Goal: Task Accomplishment & Management: Complete application form

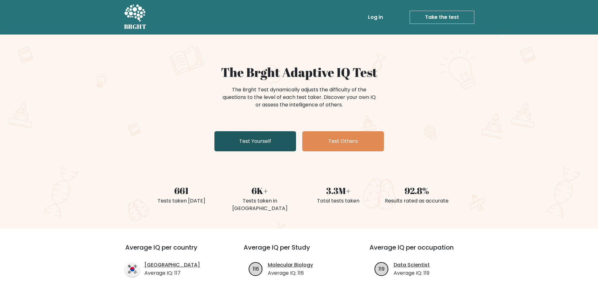
drag, startPoint x: 0, startPoint y: 0, endPoint x: 263, endPoint y: 143, distance: 299.3
click at [263, 143] on link "Test Yourself" at bounding box center [255, 141] width 82 height 20
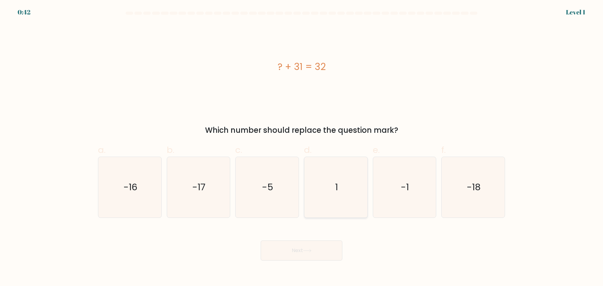
click at [339, 181] on icon "1" at bounding box center [335, 187] width 61 height 61
click at [302, 147] on input "d. 1" at bounding box center [301, 145] width 0 height 4
radio input "true"
click at [322, 252] on button "Next" at bounding box center [302, 250] width 82 height 20
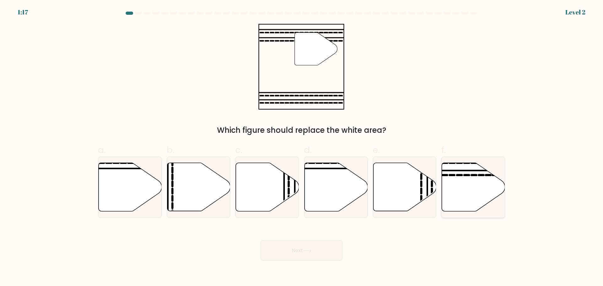
click at [461, 197] on icon at bounding box center [473, 187] width 63 height 48
click at [302, 147] on input "f." at bounding box center [301, 145] width 0 height 4
radio input "true"
click at [321, 249] on button "Next" at bounding box center [302, 250] width 82 height 20
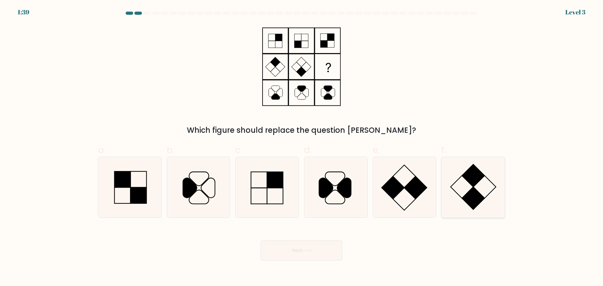
click at [478, 199] on rect at bounding box center [473, 198] width 23 height 23
click at [302, 147] on input "f." at bounding box center [301, 145] width 0 height 4
radio input "true"
click at [309, 252] on icon at bounding box center [307, 250] width 8 height 3
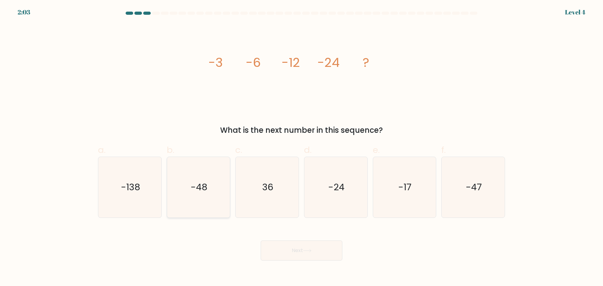
click at [211, 199] on icon "-48" at bounding box center [198, 187] width 61 height 61
click at [301, 147] on input "b. -48" at bounding box center [301, 145] width 0 height 4
radio input "true"
click at [308, 253] on button "Next" at bounding box center [302, 250] width 82 height 20
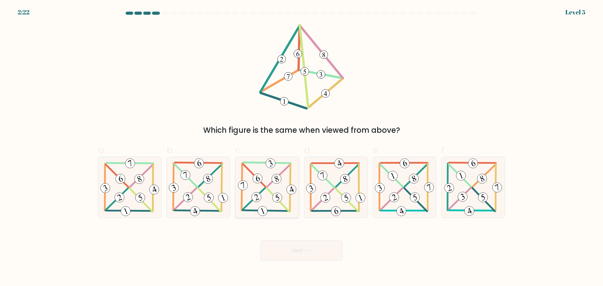
click at [268, 171] on icon at bounding box center [267, 187] width 62 height 61
click at [301, 147] on input "c." at bounding box center [301, 145] width 0 height 4
radio input "true"
click at [311, 249] on icon at bounding box center [307, 250] width 8 height 3
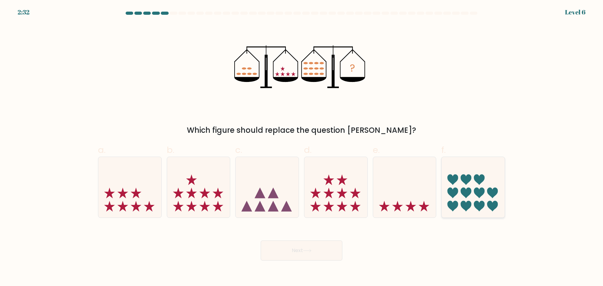
click at [461, 196] on icon at bounding box center [472, 187] width 63 height 52
click at [302, 147] on input "f." at bounding box center [301, 145] width 0 height 4
radio input "true"
click at [314, 253] on button "Next" at bounding box center [302, 250] width 82 height 20
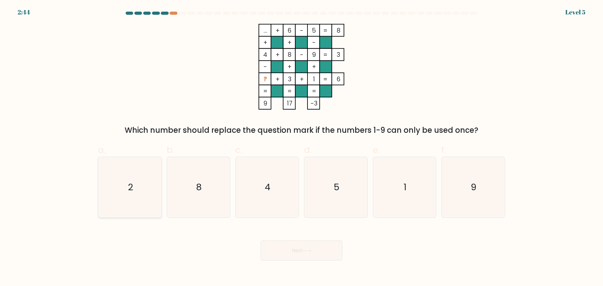
click at [137, 190] on icon "2" at bounding box center [130, 187] width 61 height 61
click at [301, 147] on input "a. 2" at bounding box center [301, 145] width 0 height 4
radio input "true"
click at [278, 250] on button "Next" at bounding box center [302, 250] width 82 height 20
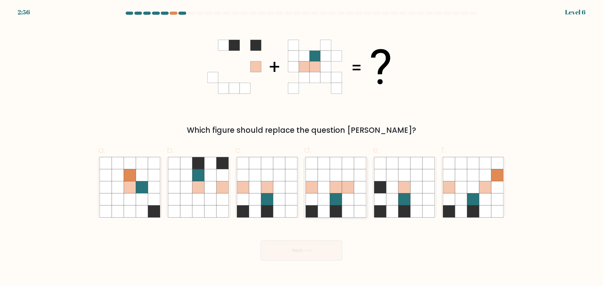
click at [322, 200] on icon at bounding box center [324, 199] width 12 height 12
click at [302, 147] on input "d." at bounding box center [301, 145] width 0 height 4
radio input "true"
click at [308, 250] on icon at bounding box center [307, 250] width 8 height 3
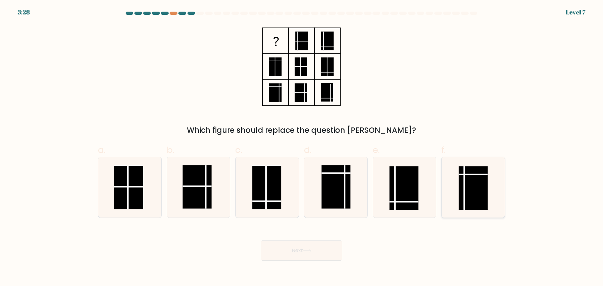
click at [474, 197] on rect at bounding box center [473, 187] width 29 height 43
click at [302, 147] on input "f." at bounding box center [301, 145] width 0 height 4
radio input "true"
click at [307, 253] on button "Next" at bounding box center [302, 250] width 82 height 20
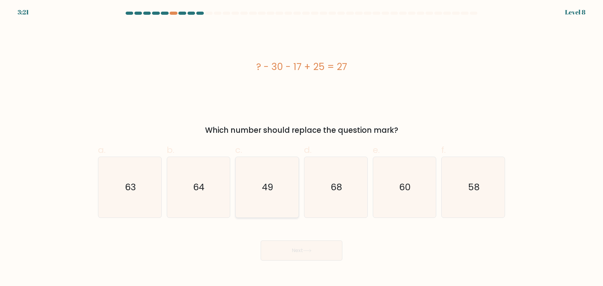
click at [258, 186] on icon "49" at bounding box center [267, 187] width 61 height 61
click at [301, 147] on input "c. 49" at bounding box center [301, 145] width 0 height 4
radio input "true"
click at [292, 244] on button "Next" at bounding box center [302, 250] width 82 height 20
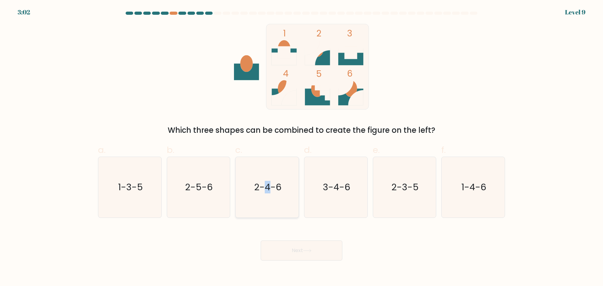
click at [267, 198] on icon "2-4-6" at bounding box center [267, 187] width 61 height 61
click at [302, 247] on button "Next" at bounding box center [302, 250] width 82 height 20
click at [267, 195] on icon "2-4-6" at bounding box center [267, 187] width 61 height 61
click at [301, 147] on input "c. 2-4-6" at bounding box center [301, 145] width 0 height 4
radio input "true"
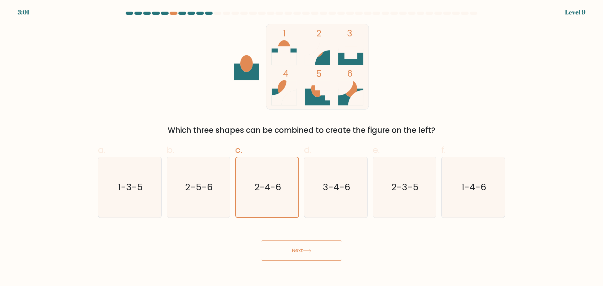
click at [299, 247] on button "Next" at bounding box center [302, 250] width 82 height 20
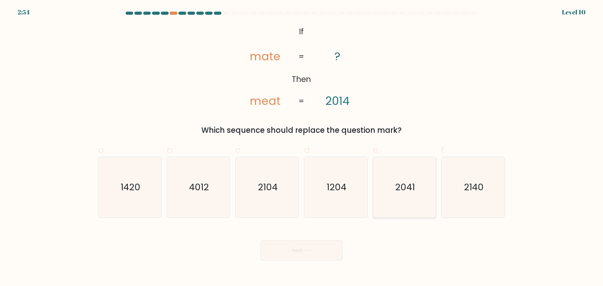
click at [404, 192] on text "2041" at bounding box center [405, 187] width 20 height 13
click at [302, 147] on input "e. 2041" at bounding box center [301, 145] width 0 height 4
radio input "true"
click at [275, 210] on icon "2104" at bounding box center [267, 187] width 61 height 61
click at [301, 147] on input "c. 2104" at bounding box center [301, 145] width 0 height 4
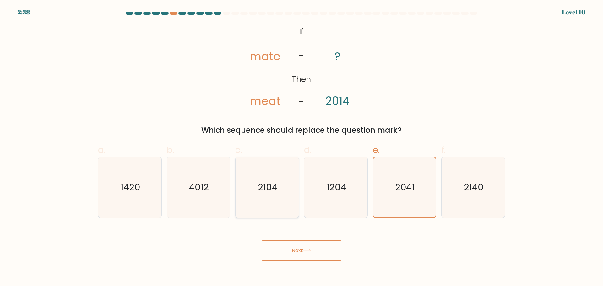
radio input "true"
click at [299, 250] on button "Next" at bounding box center [302, 250] width 82 height 20
